Goal: Transaction & Acquisition: Purchase product/service

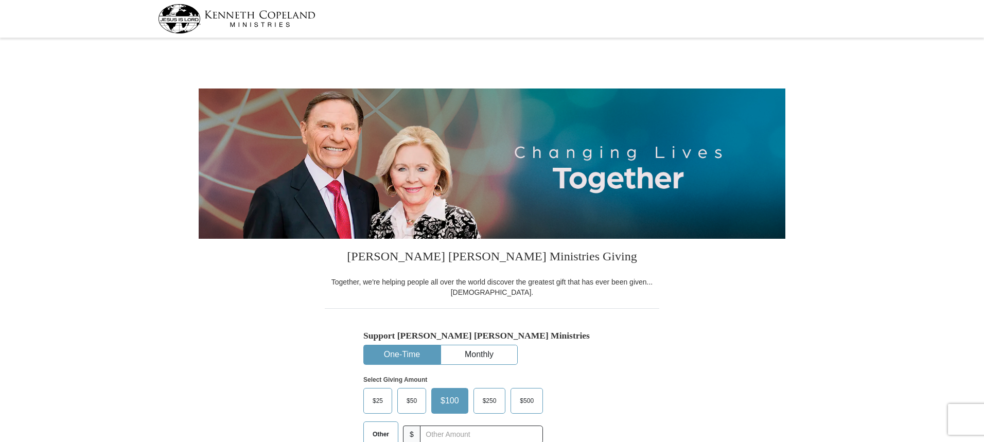
select select "MI"
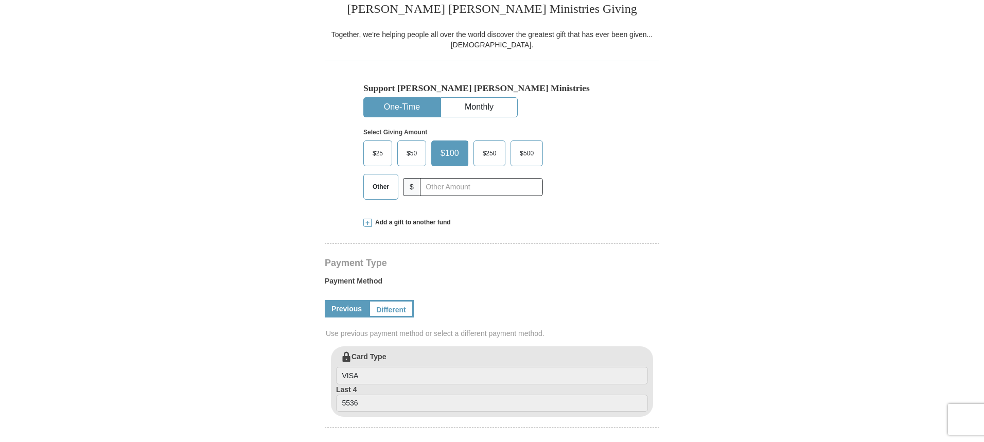
scroll to position [257, 0]
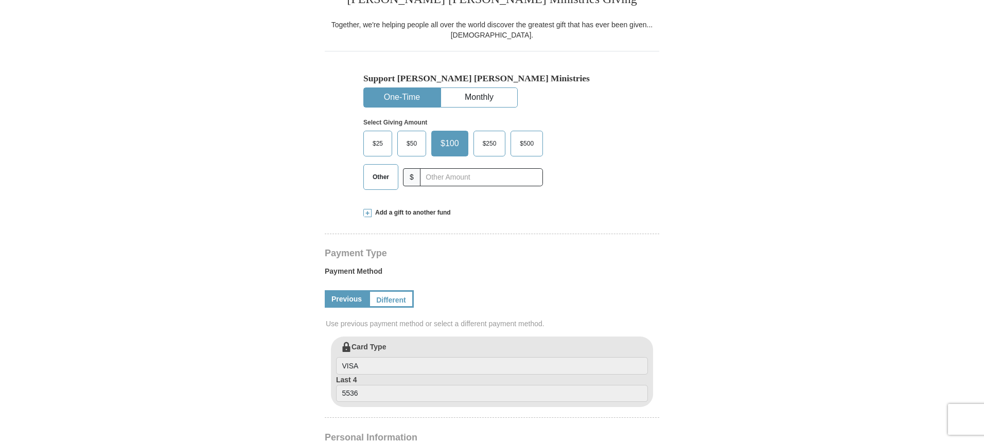
click at [413, 96] on button "One-Time" at bounding box center [402, 97] width 76 height 19
click at [431, 174] on input "text" at bounding box center [481, 177] width 114 height 18
type input "725.00"
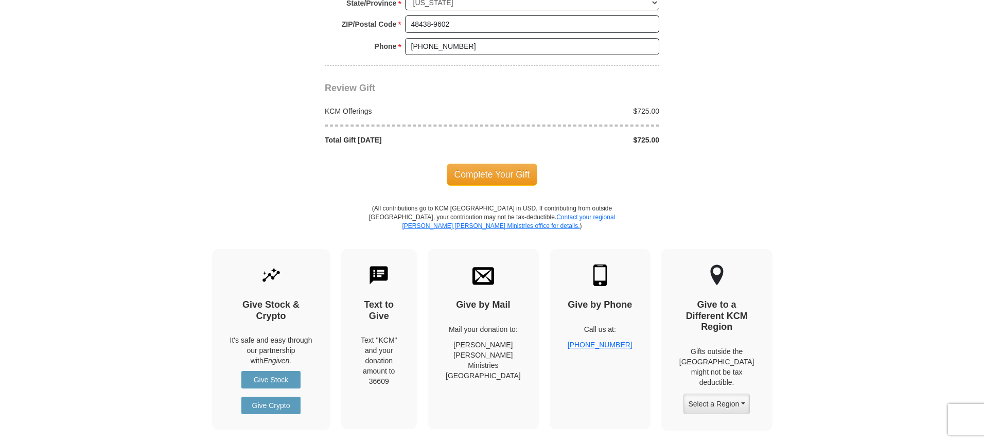
scroll to position [926, 0]
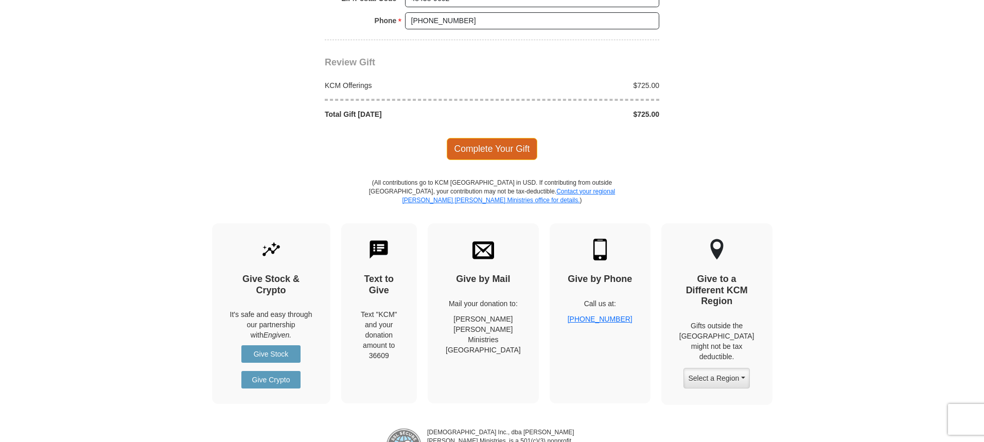
click at [480, 147] on span "Complete Your Gift" at bounding box center [491, 149] width 91 height 22
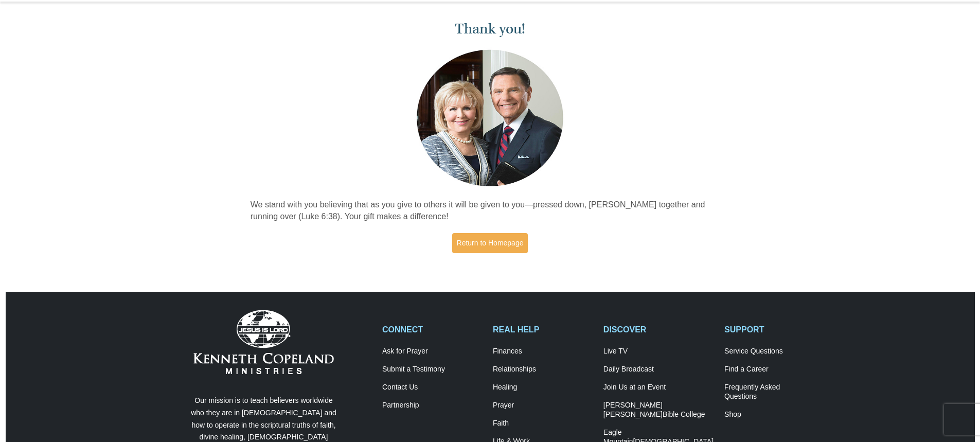
scroll to position [51, 0]
